Goal: Information Seeking & Learning: Check status

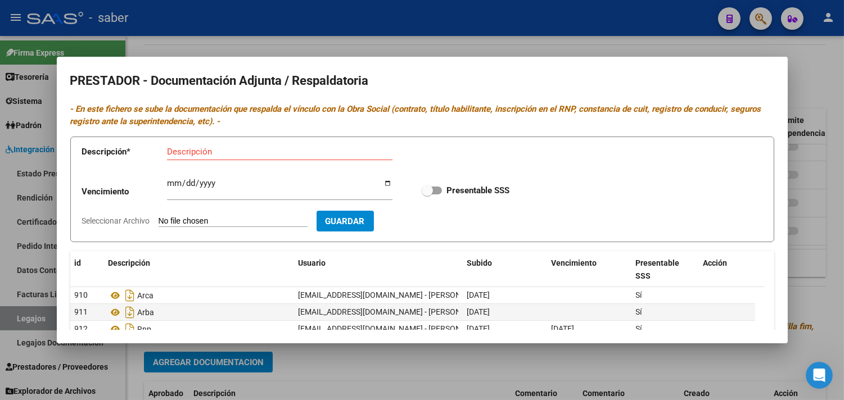
scroll to position [99, 0]
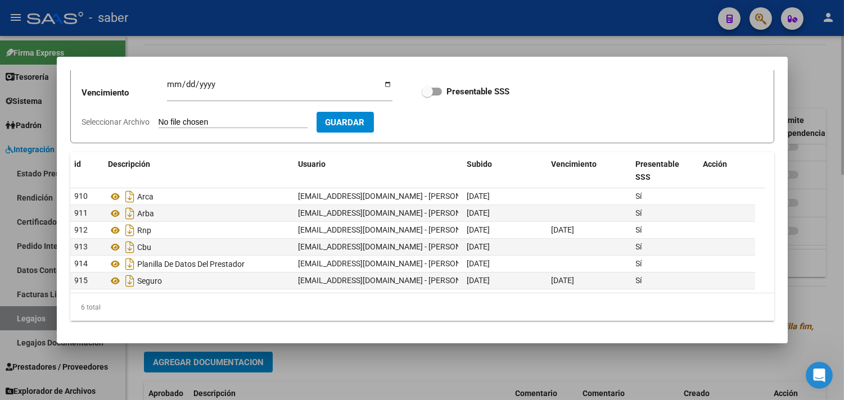
click at [658, 350] on div at bounding box center [422, 200] width 844 height 400
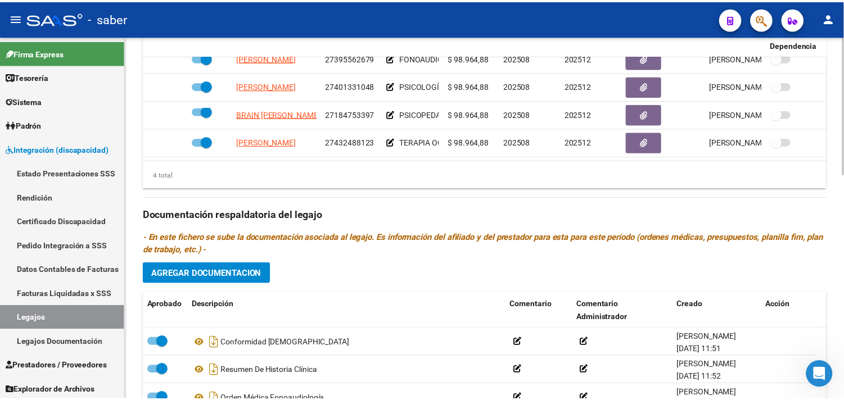
scroll to position [467, 0]
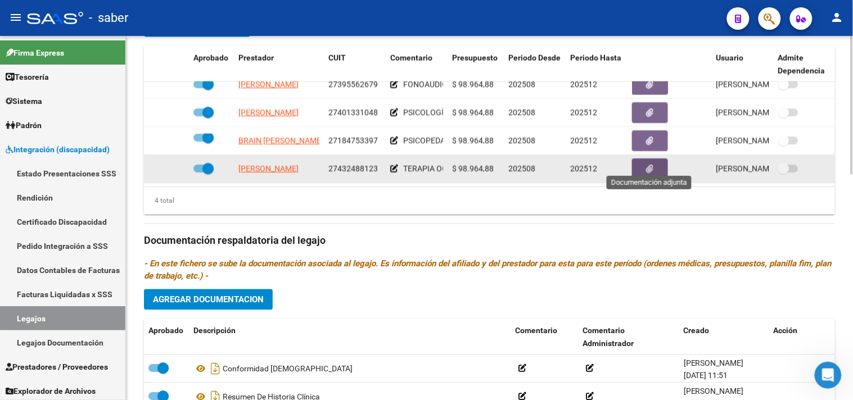
click at [665, 159] on button "button" at bounding box center [650, 169] width 36 height 21
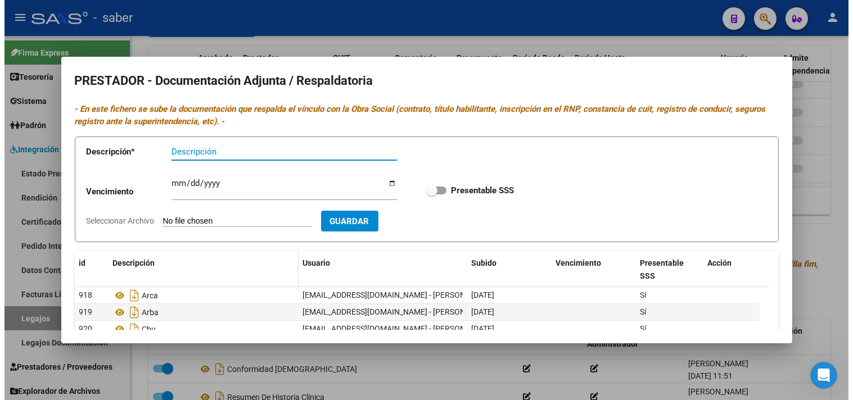
scroll to position [62, 0]
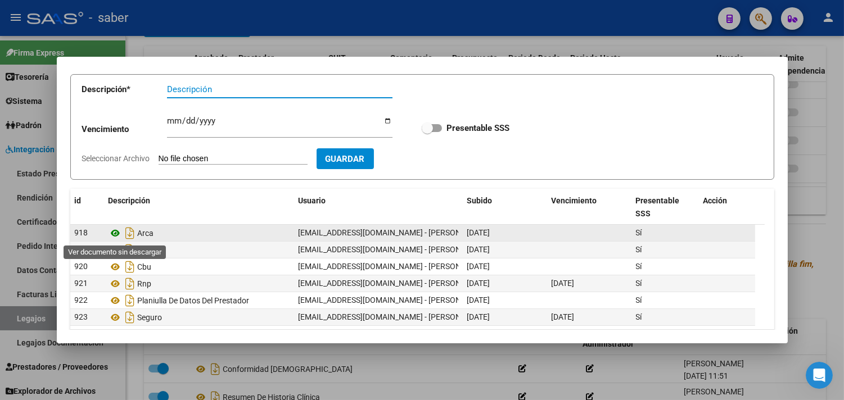
click at [111, 233] on icon at bounding box center [116, 233] width 15 height 13
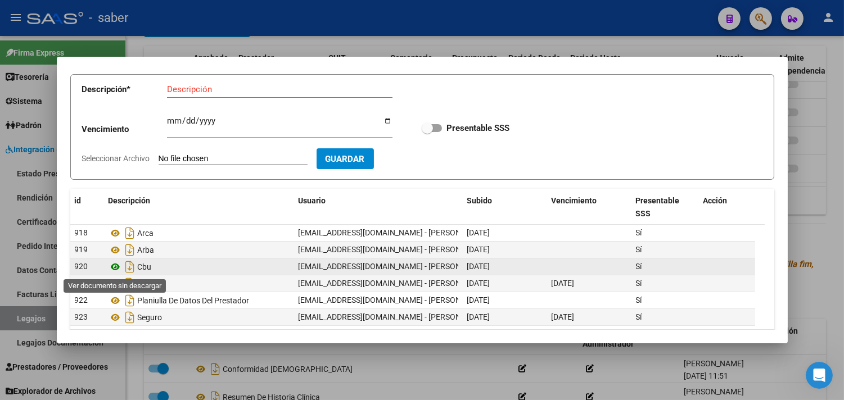
click at [116, 267] on icon at bounding box center [116, 266] width 15 height 13
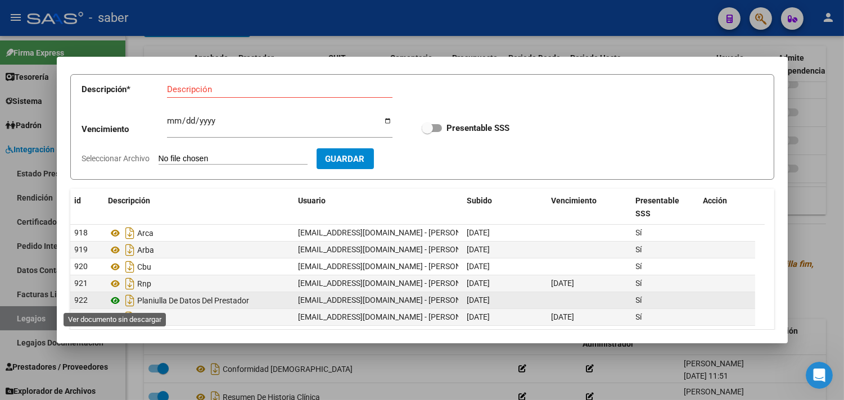
click at [115, 301] on icon at bounding box center [116, 300] width 15 height 13
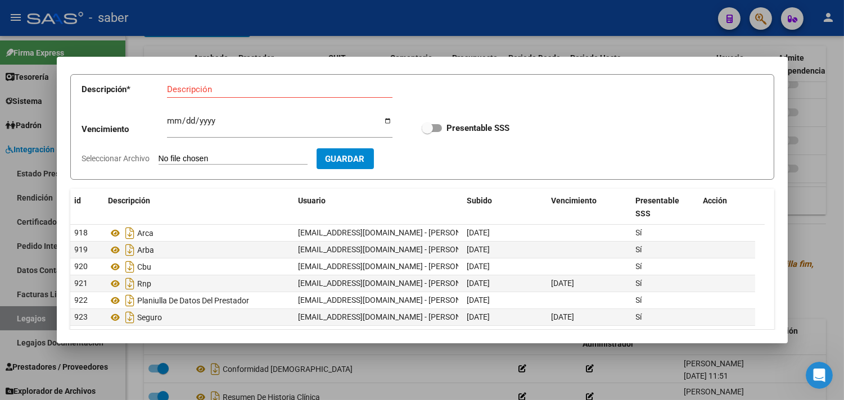
click at [823, 218] on div at bounding box center [422, 200] width 844 height 400
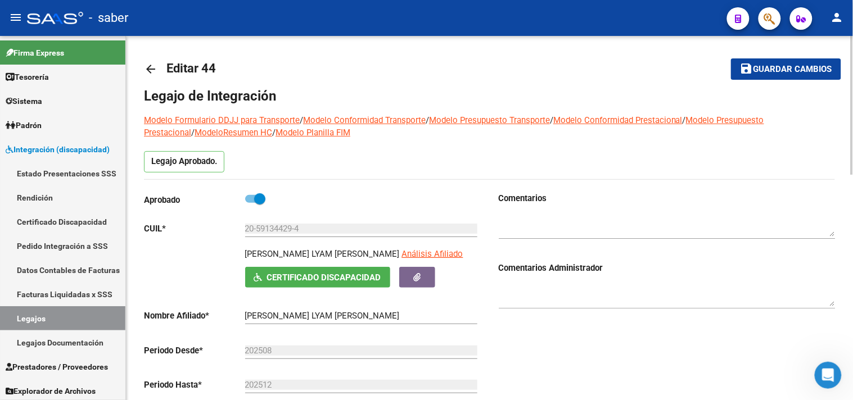
scroll to position [0, 0]
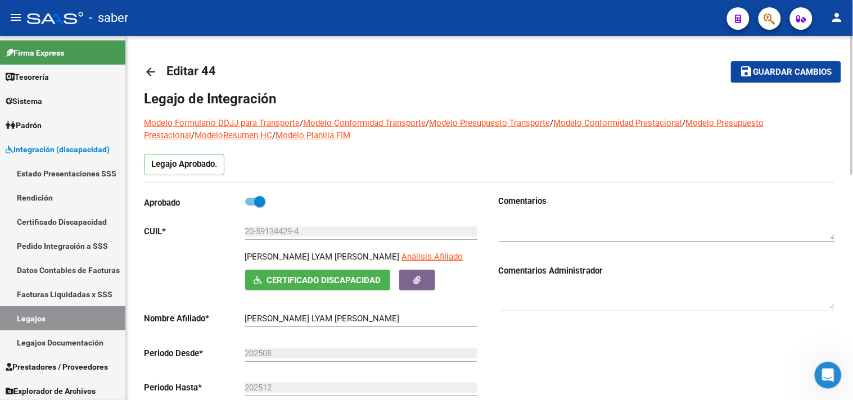
click at [788, 71] on span "Guardar cambios" at bounding box center [793, 72] width 79 height 10
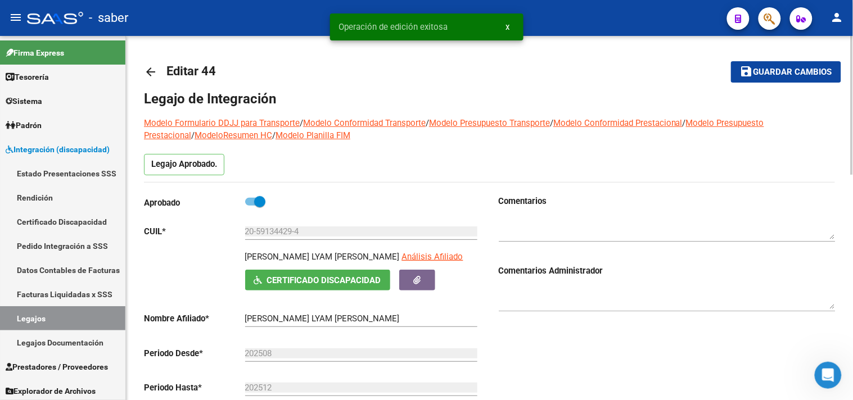
click at [148, 70] on mat-icon "arrow_back" at bounding box center [150, 71] width 13 height 13
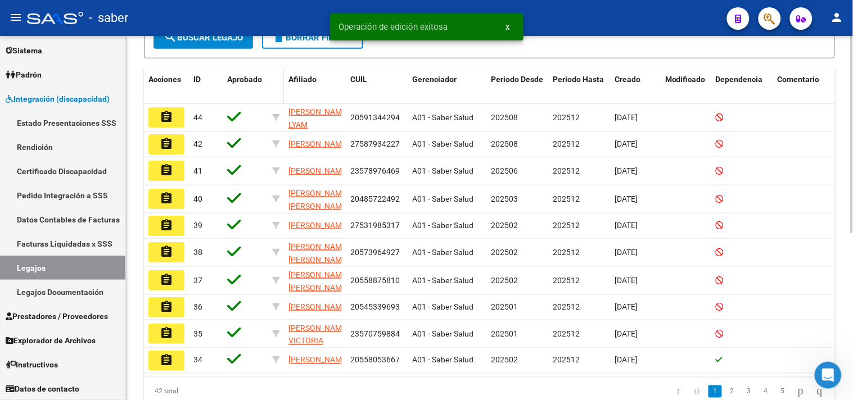
scroll to position [250, 0]
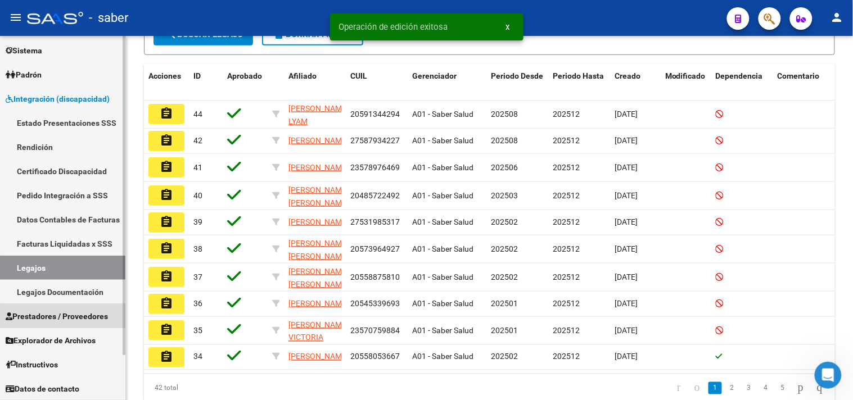
click at [64, 316] on span "Prestadores / Proveedores" at bounding box center [57, 316] width 102 height 12
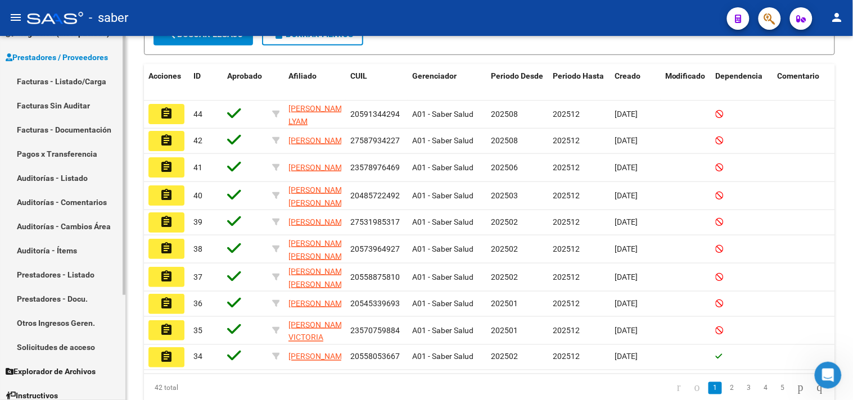
scroll to position [147, 0]
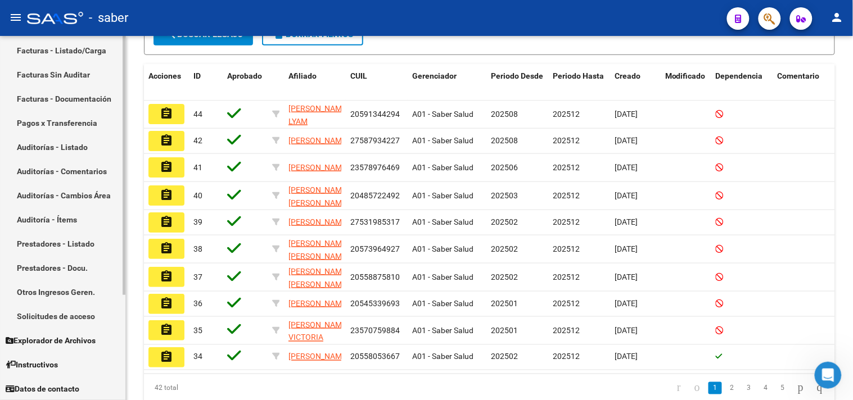
click at [52, 312] on link "Solicitudes de acceso" at bounding box center [62, 316] width 125 height 24
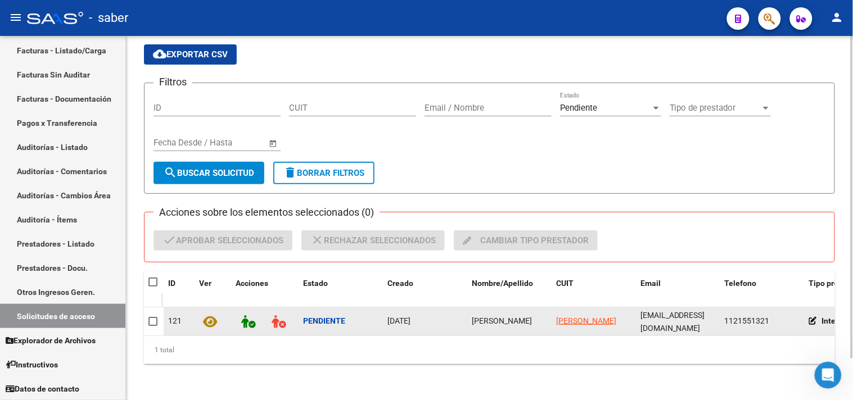
scroll to position [47, 0]
click at [243, 315] on icon at bounding box center [248, 321] width 14 height 13
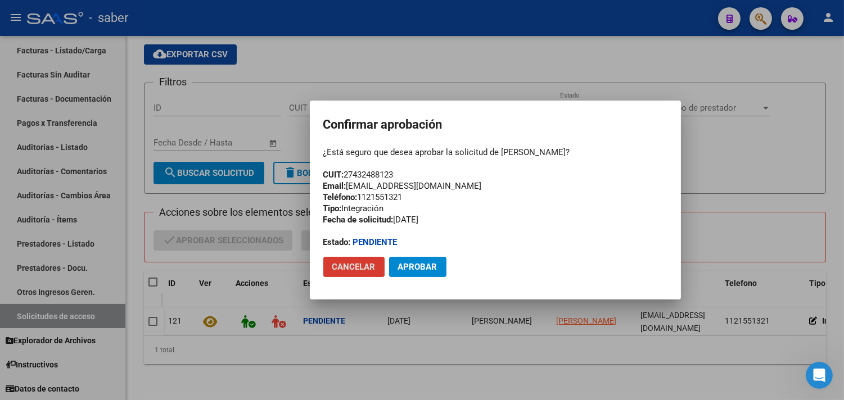
click at [424, 265] on span "Aprobar" at bounding box center [417, 267] width 39 height 10
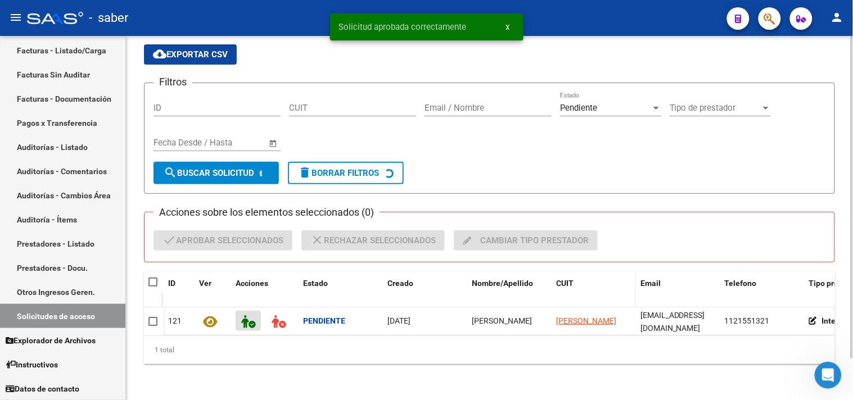
scroll to position [38, 0]
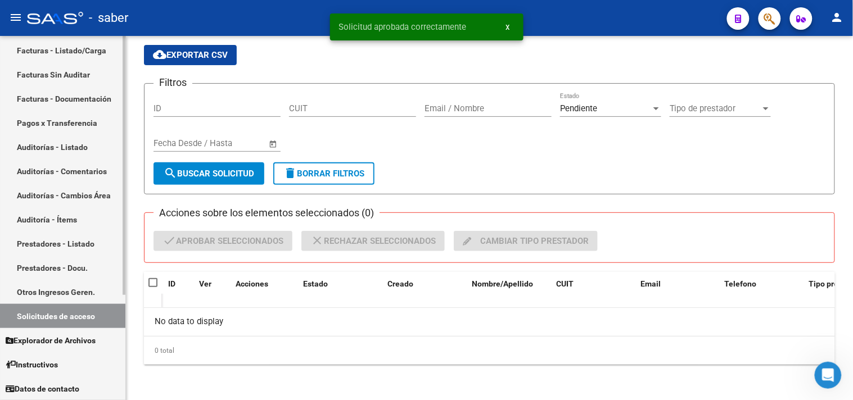
click at [69, 49] on link "Facturas - Listado/Carga" at bounding box center [62, 50] width 125 height 24
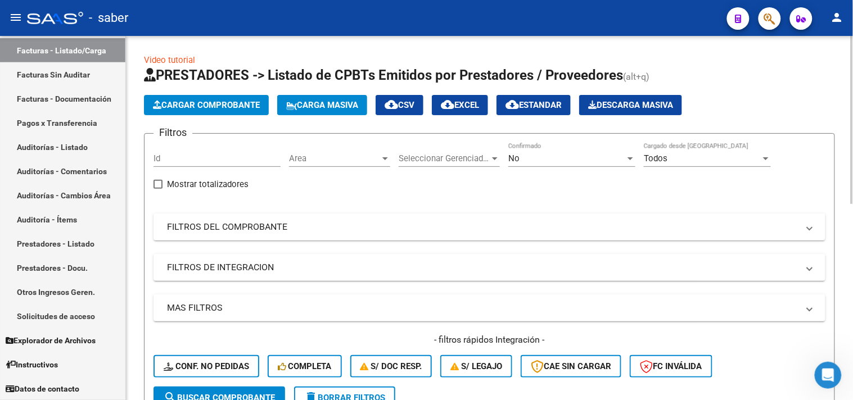
click at [357, 234] on mat-expansion-panel-header "FILTROS DEL COMPROBANTE" at bounding box center [490, 227] width 672 height 27
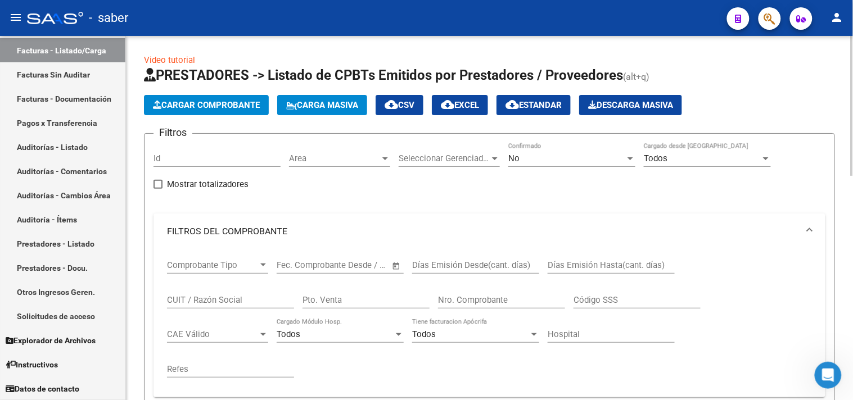
click at [204, 302] on input "CUIT / Razón Social" at bounding box center [230, 300] width 127 height 10
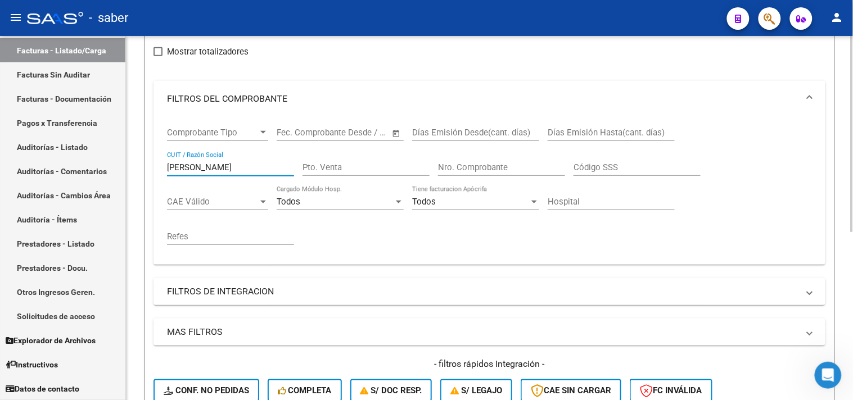
scroll to position [62, 0]
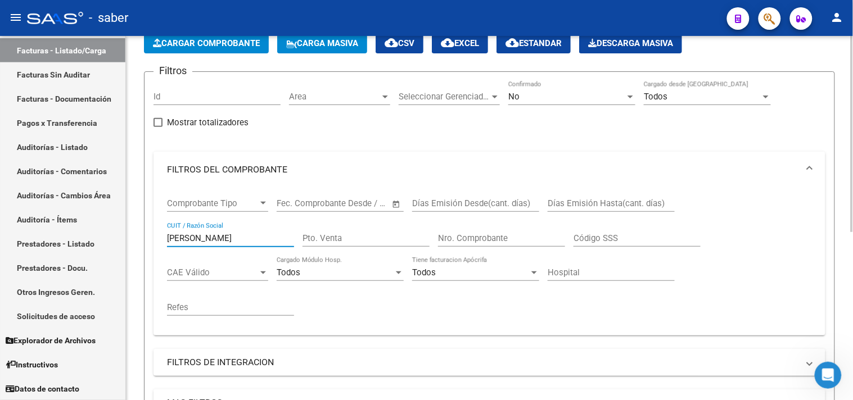
type input "[PERSON_NAME]"
click at [548, 96] on div "No" at bounding box center [566, 97] width 117 height 10
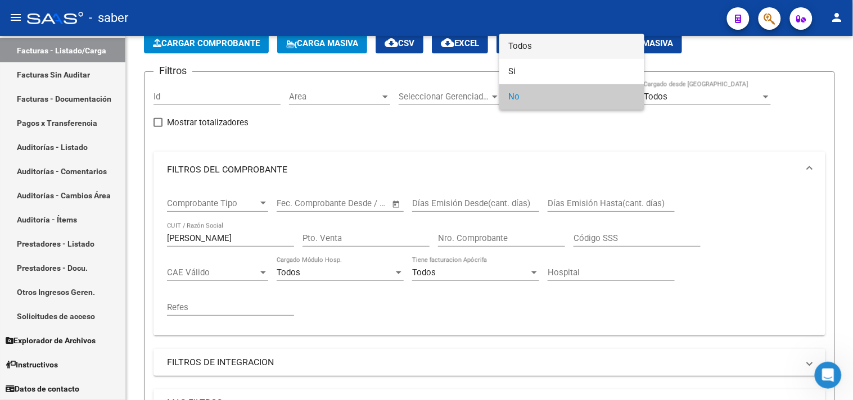
click at [530, 38] on span "Todos" at bounding box center [571, 46] width 127 height 25
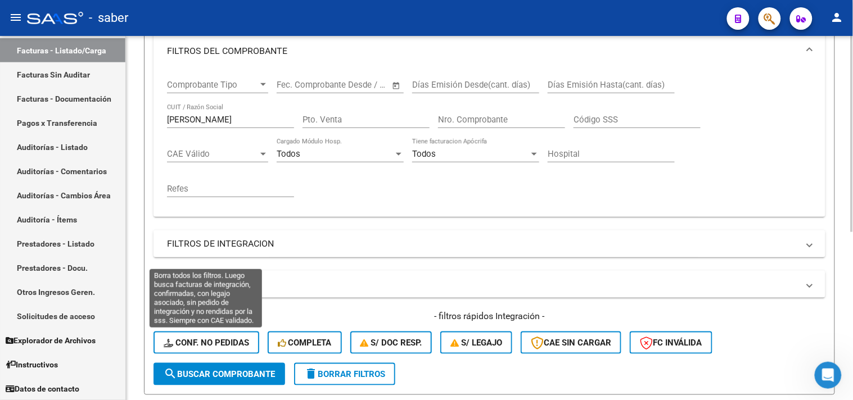
scroll to position [187, 0]
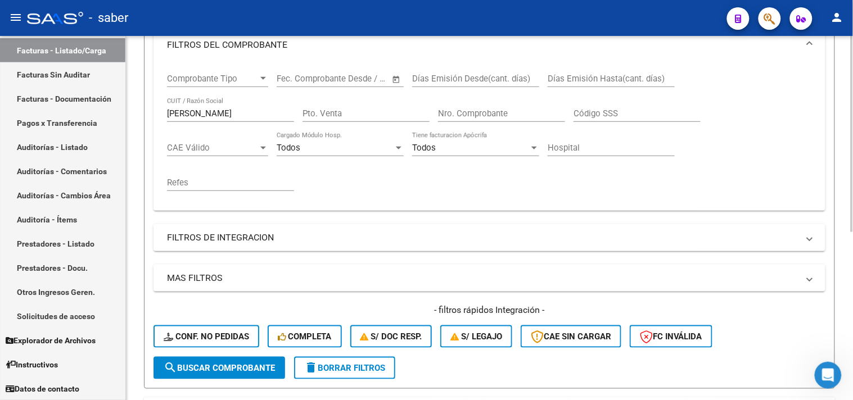
click at [206, 372] on span "search Buscar Comprobante" at bounding box center [219, 368] width 111 height 10
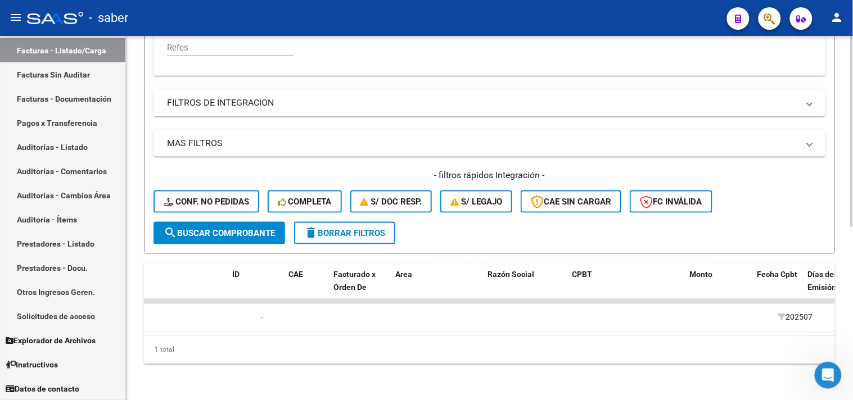
scroll to position [0, 0]
